Goal: Communication & Community: Ask a question

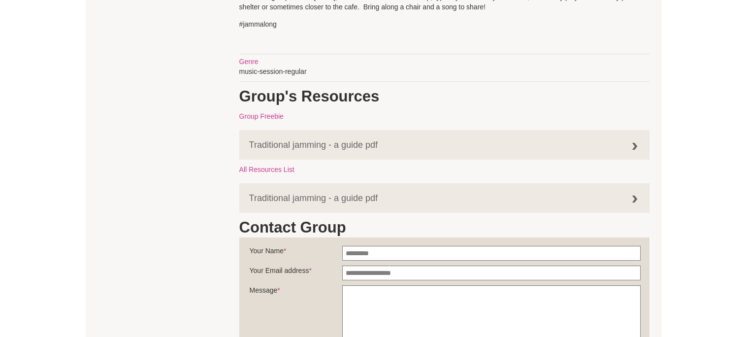
scroll to position [612, 0]
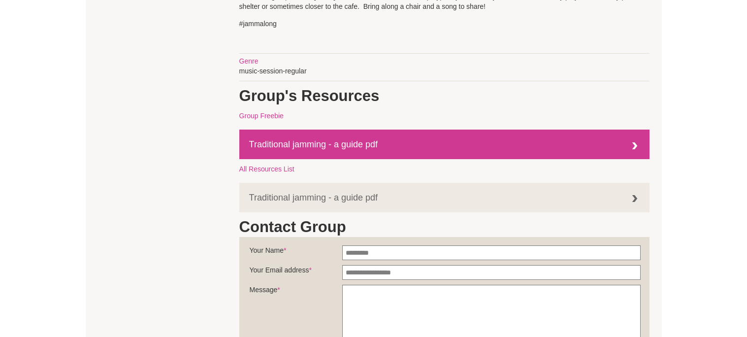
click at [637, 136] on div at bounding box center [635, 146] width 20 height 20
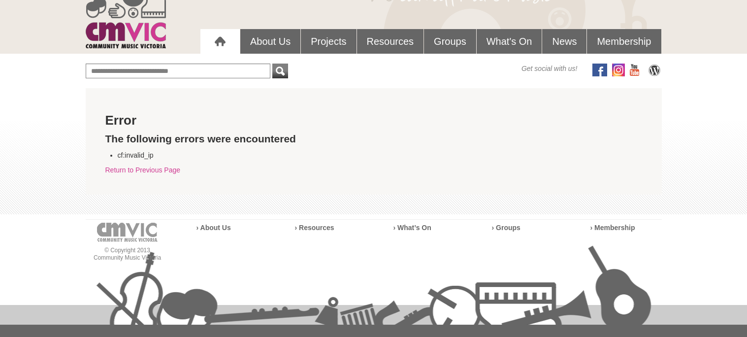
scroll to position [84, 0]
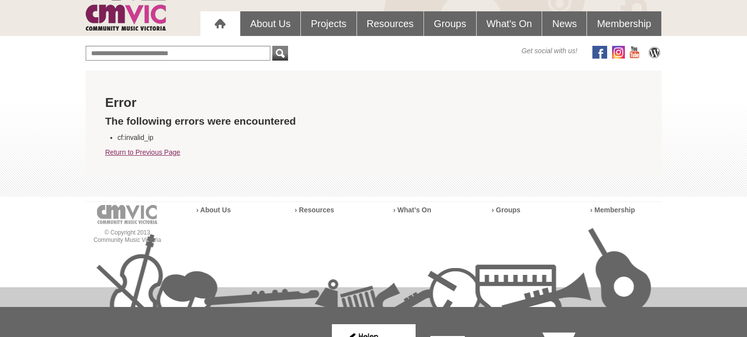
click at [120, 153] on link "Return to Previous Page" at bounding box center [142, 152] width 75 height 8
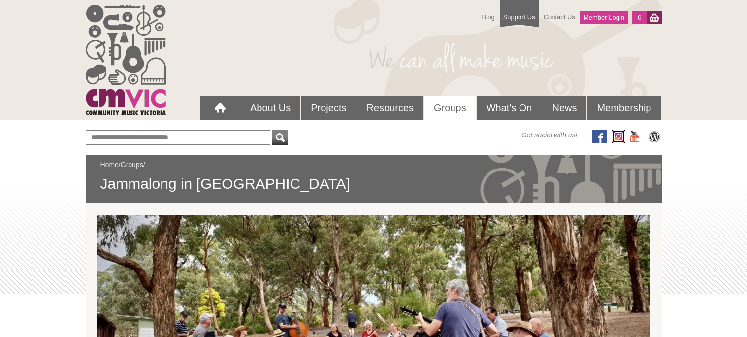
click at [613, 135] on img at bounding box center [618, 136] width 13 height 13
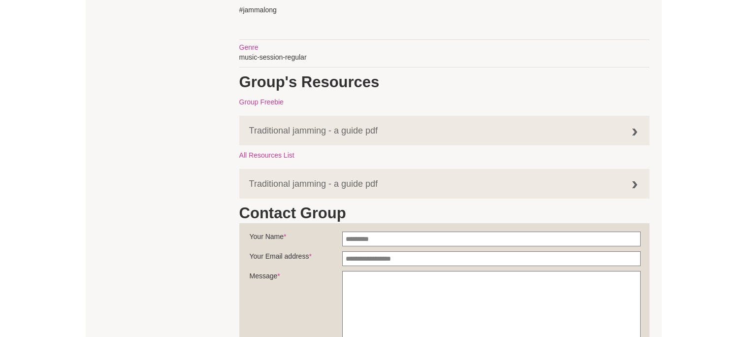
scroll to position [632, 0]
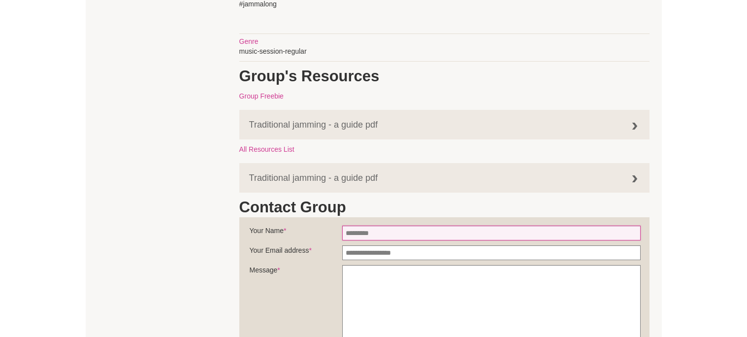
click at [390, 226] on input "Your Name *" at bounding box center [491, 233] width 299 height 15
type input "******"
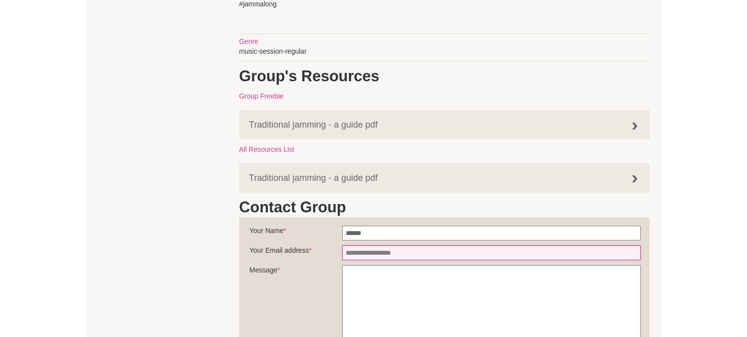
click at [430, 245] on input "Your Email address *" at bounding box center [491, 252] width 299 height 15
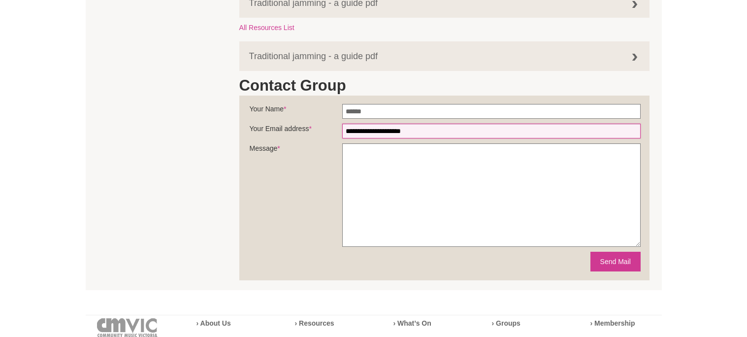
scroll to position [756, 0]
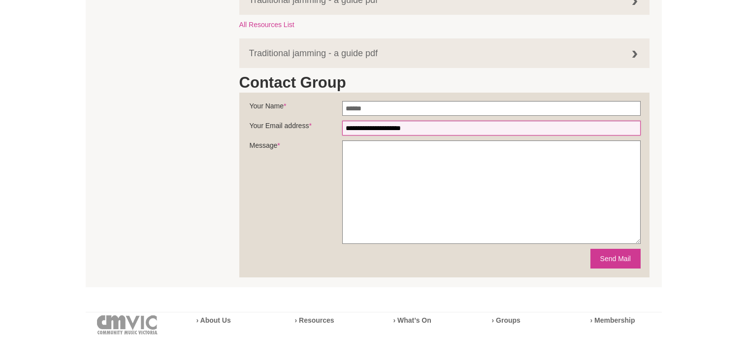
type input "**********"
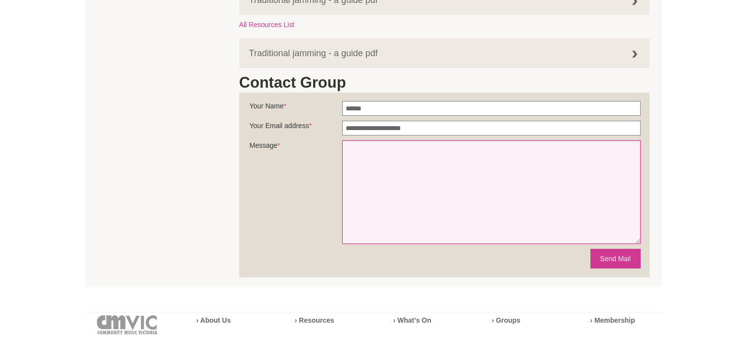
click at [581, 192] on textarea "Message *" at bounding box center [491, 191] width 299 height 103
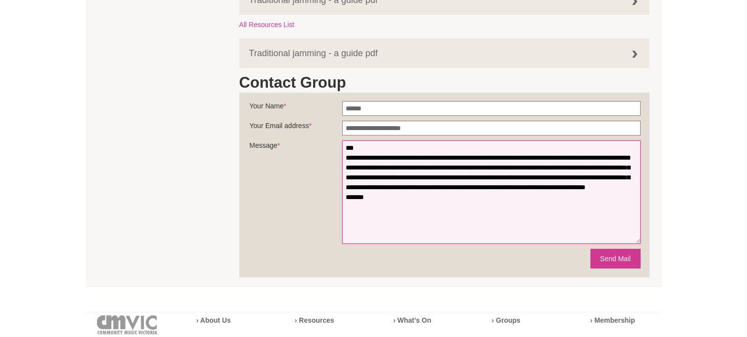
type textarea "**********"
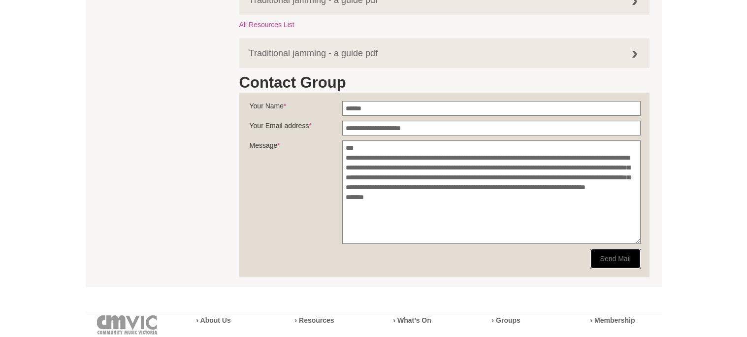
click at [619, 249] on button "Send Mail" at bounding box center [616, 259] width 50 height 20
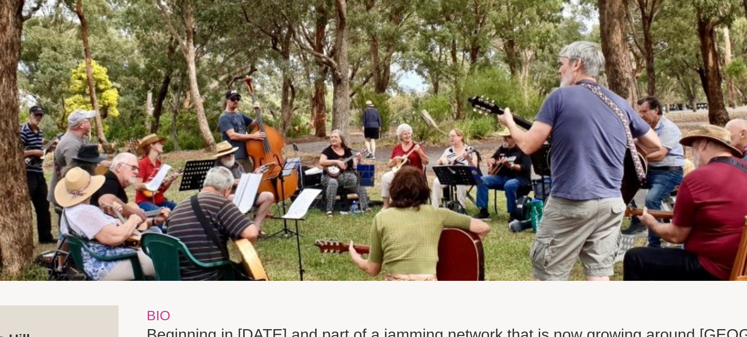
scroll to position [193, 0]
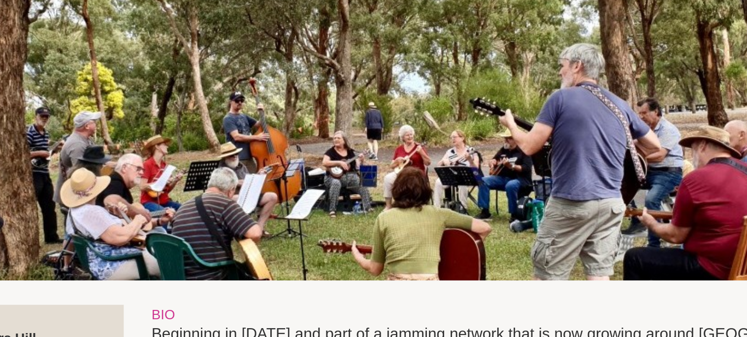
click at [534, 131] on img at bounding box center [374, 114] width 552 height 184
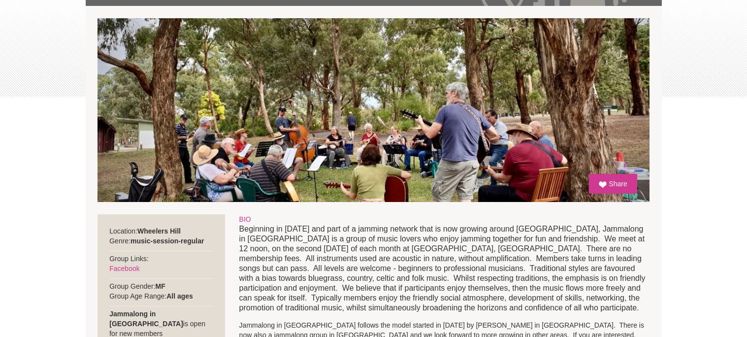
scroll to position [209, 0]
